Goal: Go to known website

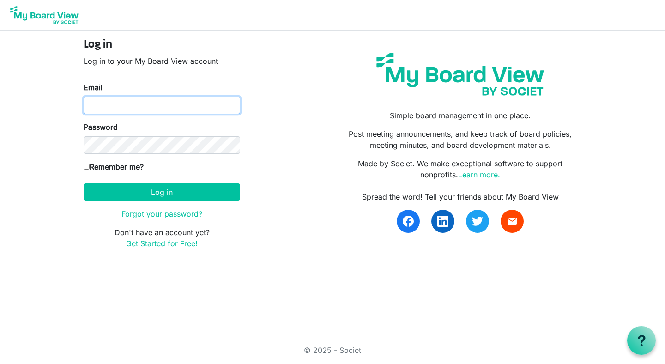
click at [181, 106] on input "Email" at bounding box center [162, 106] width 157 height 18
type input "lindsey@sportsinschools.org"
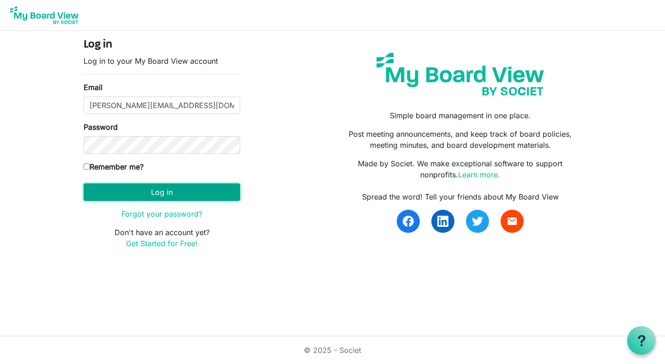
click at [179, 194] on button "Log in" at bounding box center [162, 192] width 157 height 18
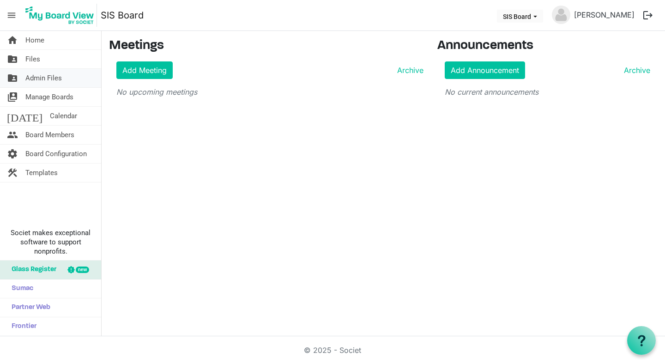
click at [69, 84] on link "folder_shared Admin Files" at bounding box center [50, 78] width 101 height 18
